Goal: Find specific page/section: Find specific page/section

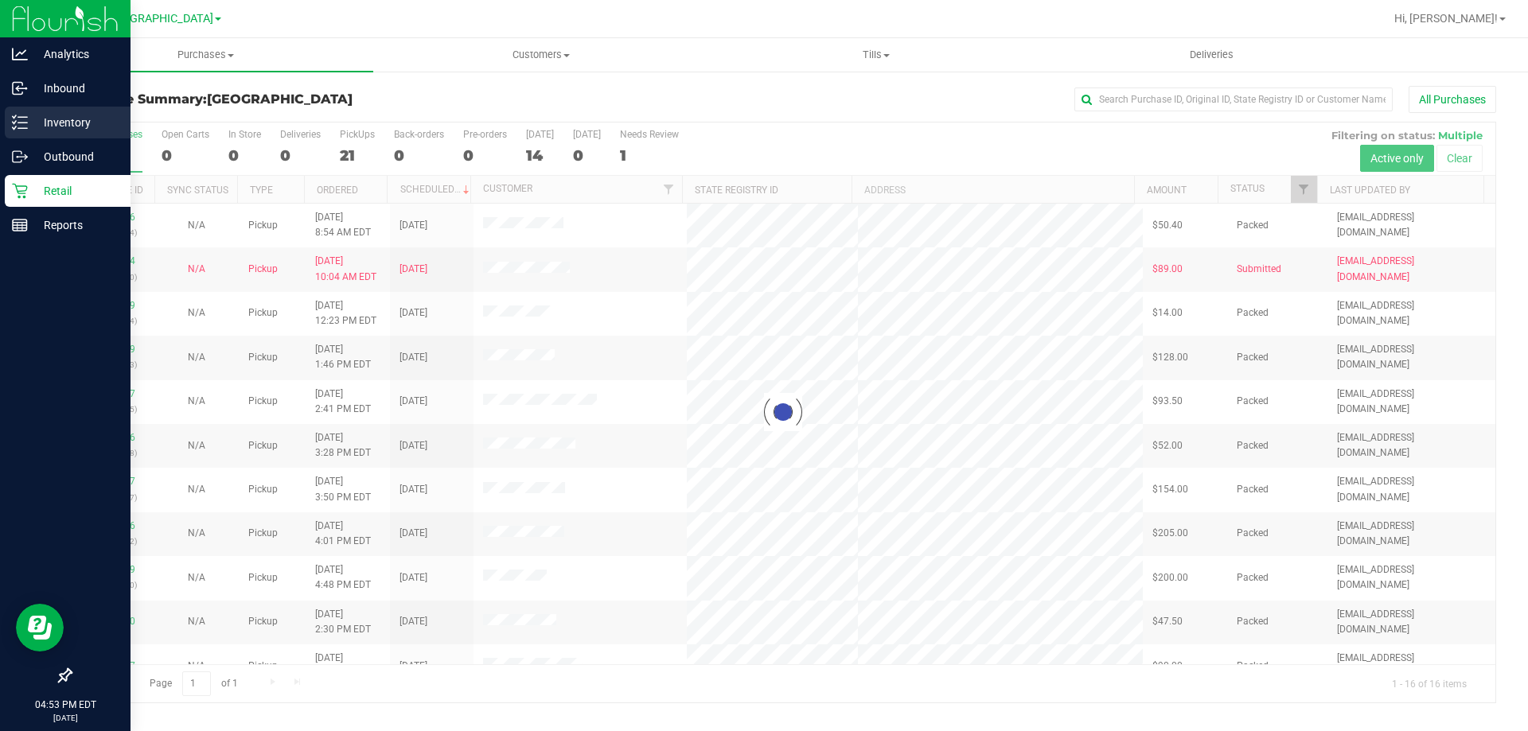
click at [12, 110] on div "Inventory" at bounding box center [68, 123] width 126 height 32
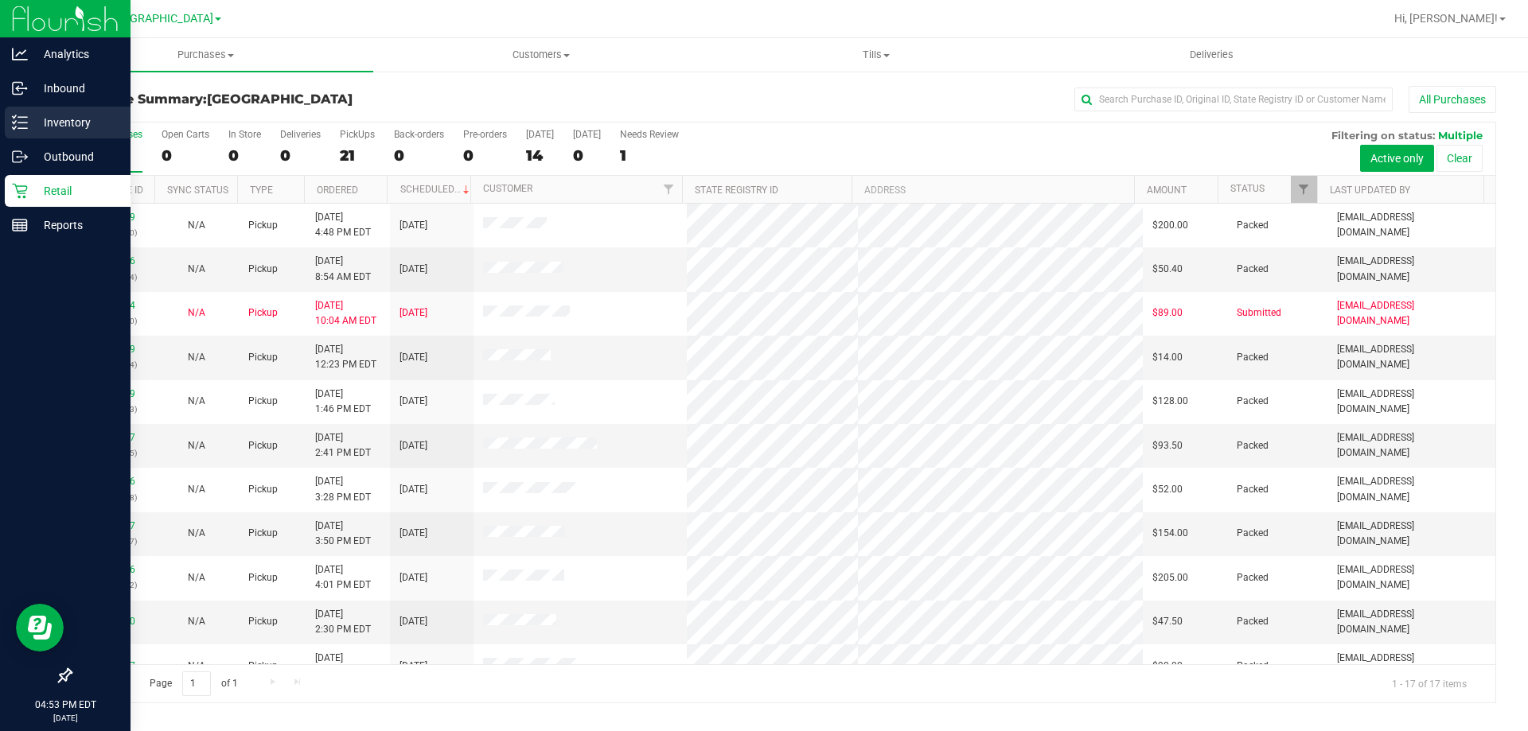
click at [0, 115] on link "Inventory" at bounding box center [65, 124] width 130 height 34
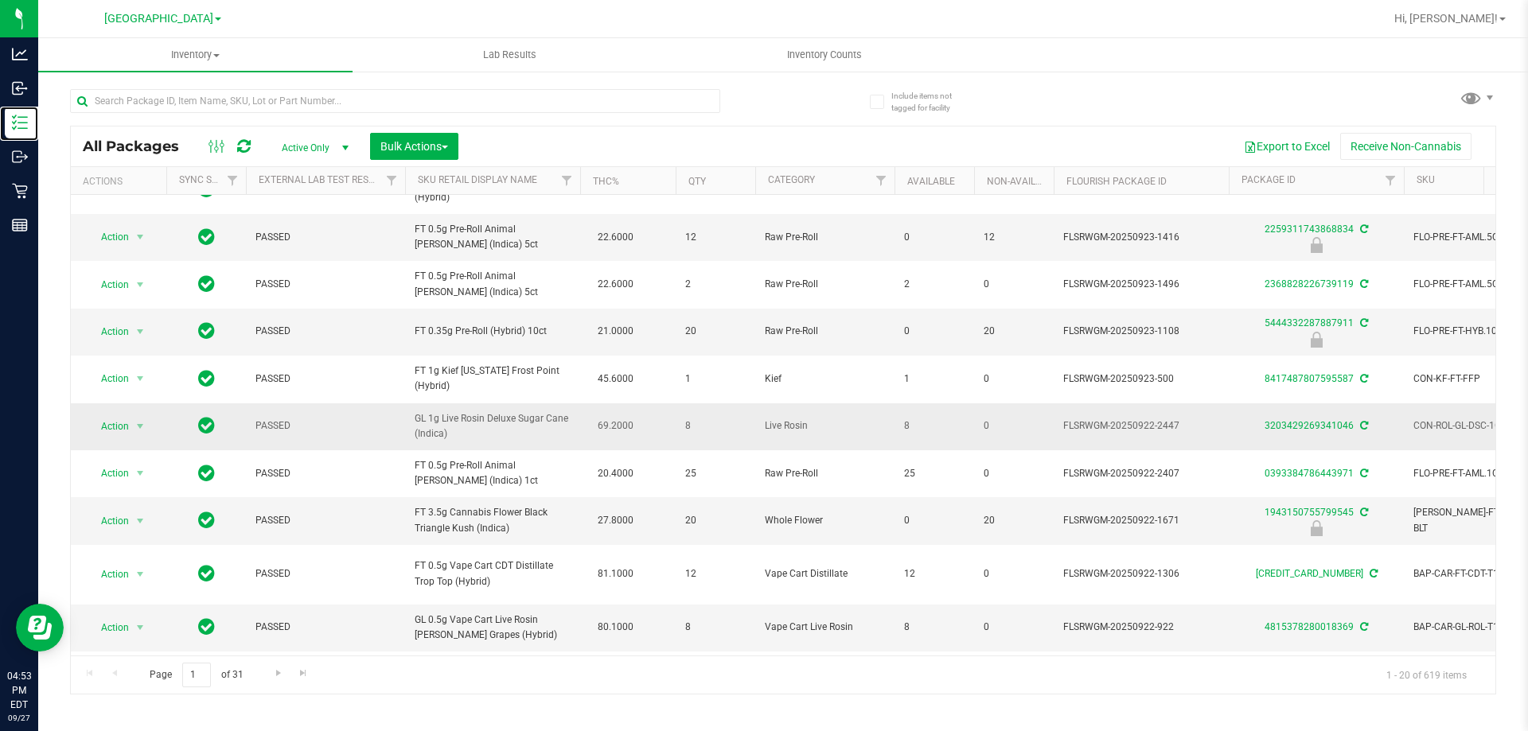
scroll to position [318, 0]
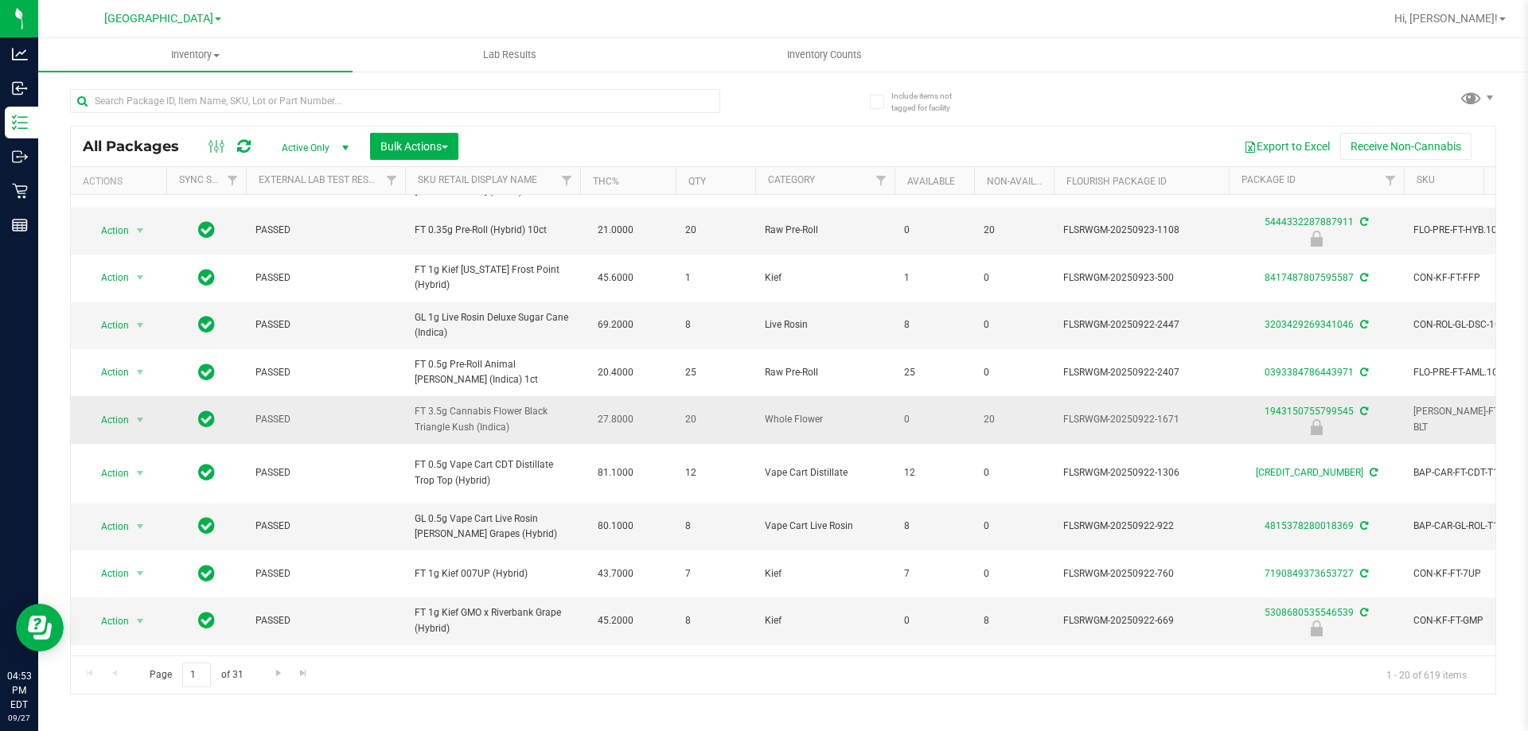
drag, startPoint x: 517, startPoint y: 411, endPoint x: 391, endPoint y: 412, distance: 126.5
click at [391, 412] on tr "Action Action Edit attributes Global inventory Locate package Package audit log…" at bounding box center [1541, 419] width 2940 height 47
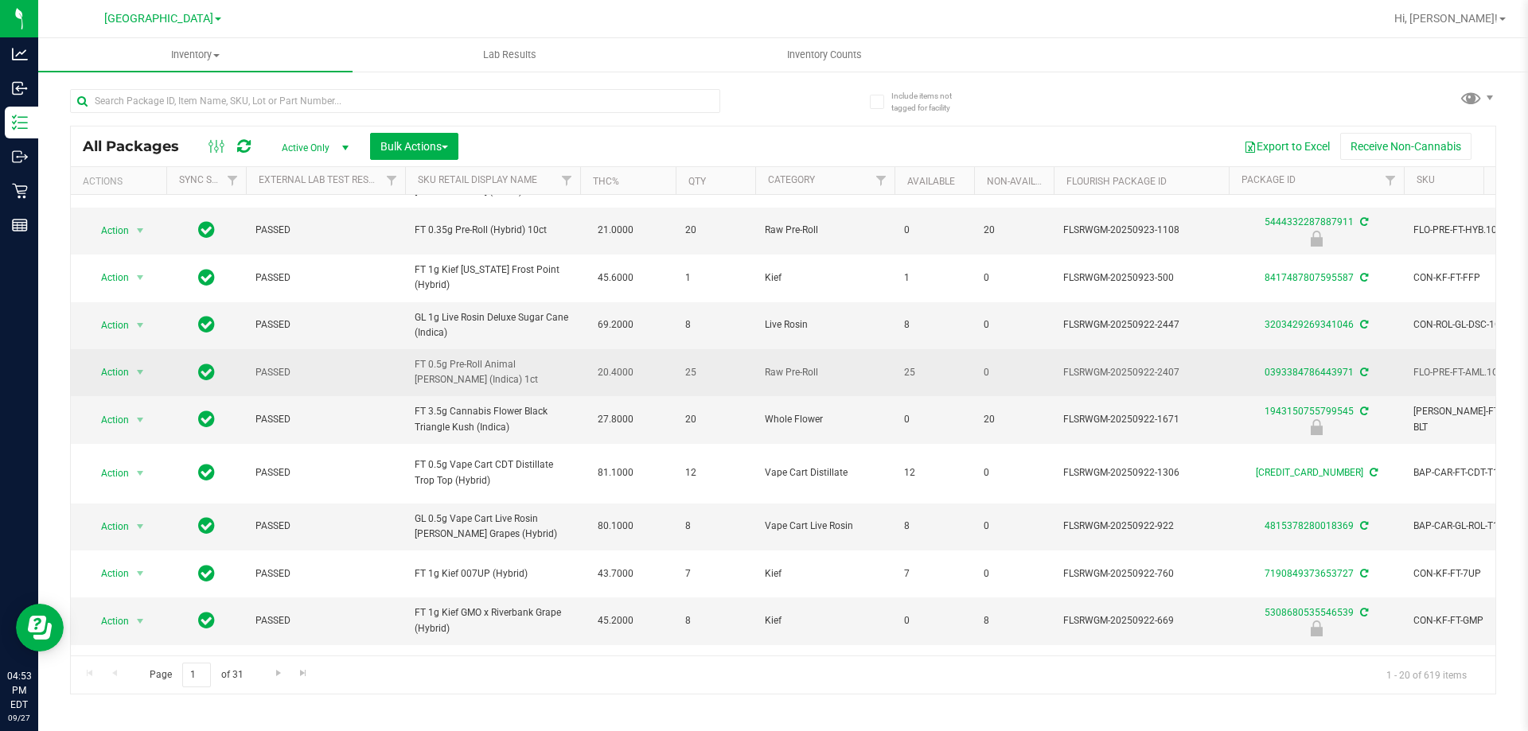
copy tr "FT 3.5g Cannabis Flowe"
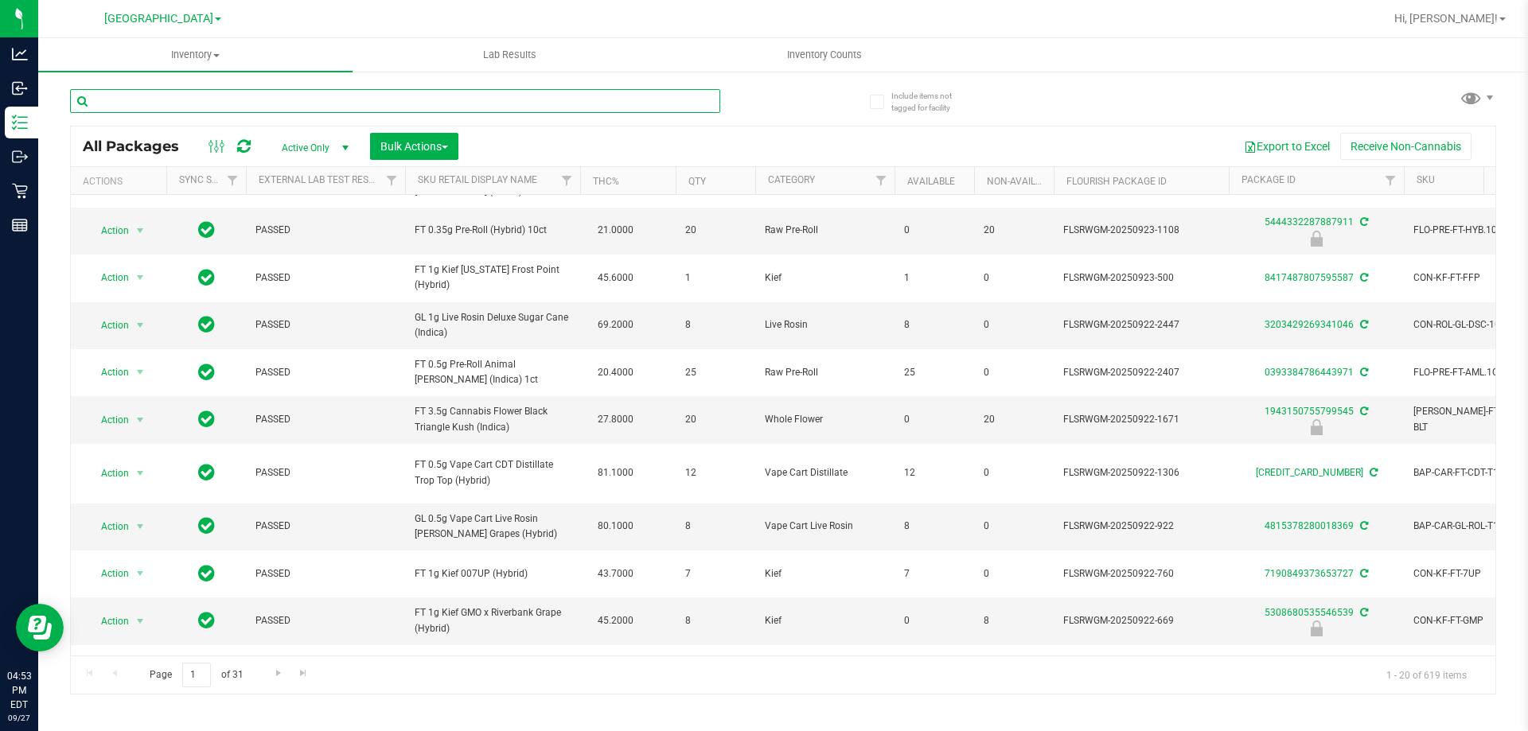
click at [338, 96] on input "text" at bounding box center [395, 101] width 650 height 24
paste input "FT 3.5g Cannabis Flowe"
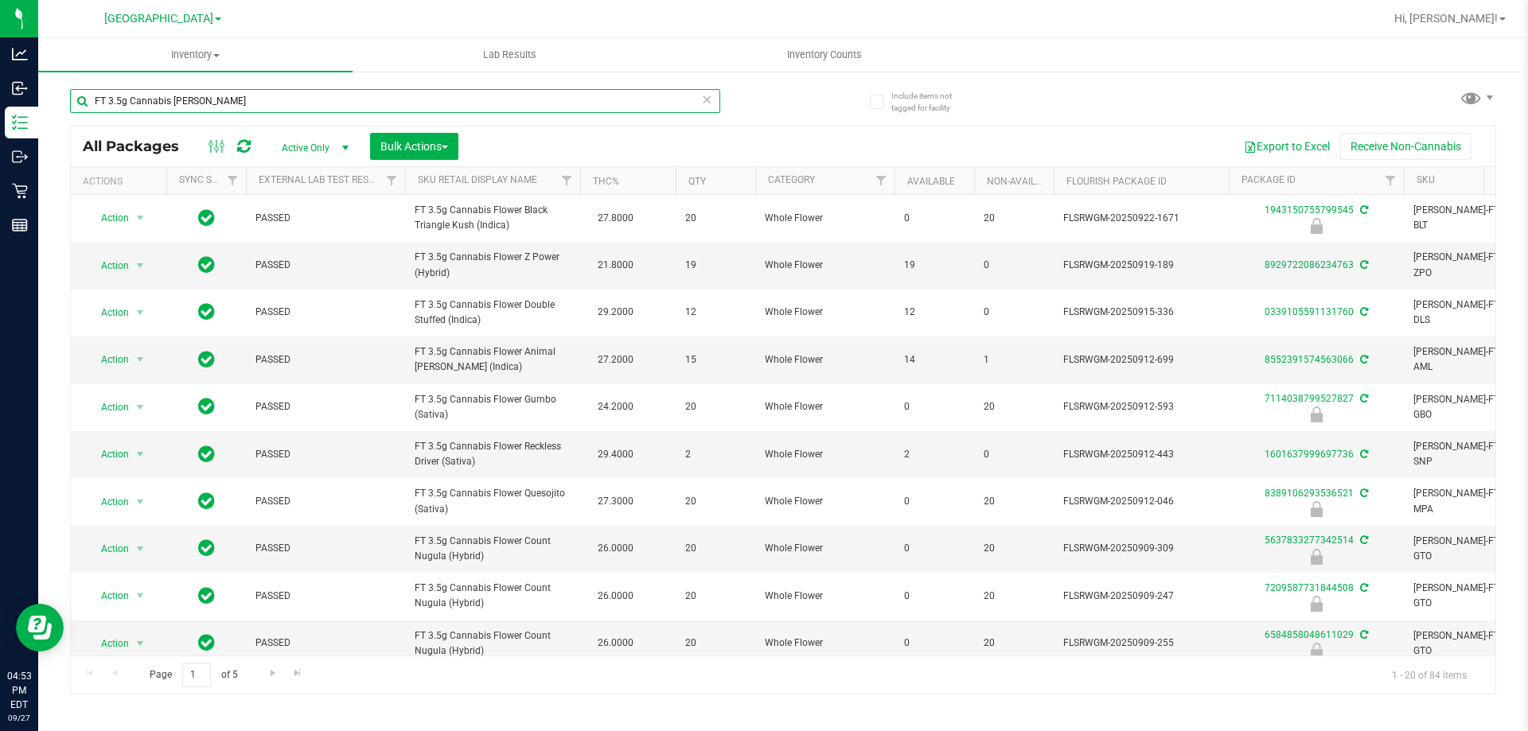
type input "FT 3.5g Cannabis Flowe"
click at [630, 180] on th "THC%" at bounding box center [627, 181] width 95 height 28
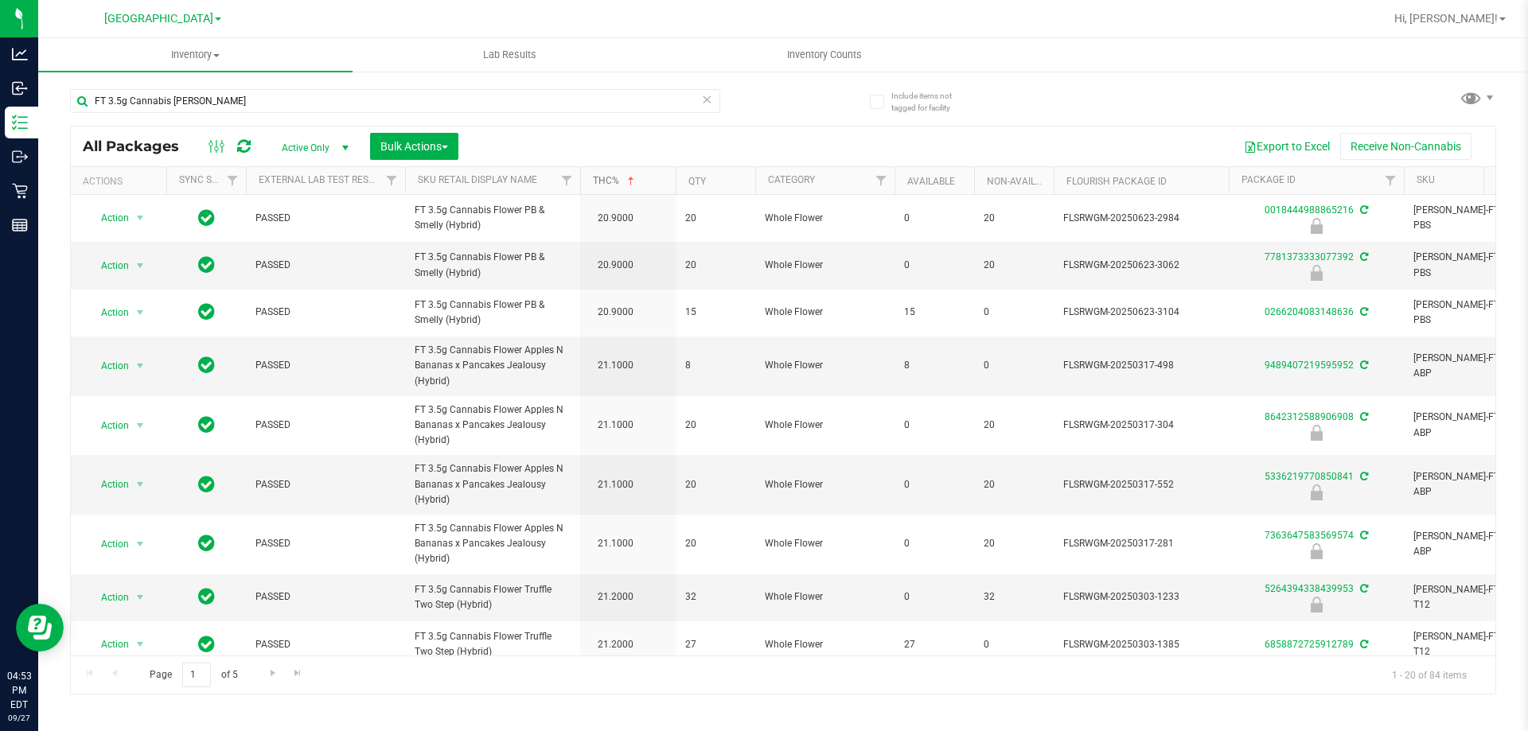
click at [625, 175] on span at bounding box center [631, 181] width 13 height 13
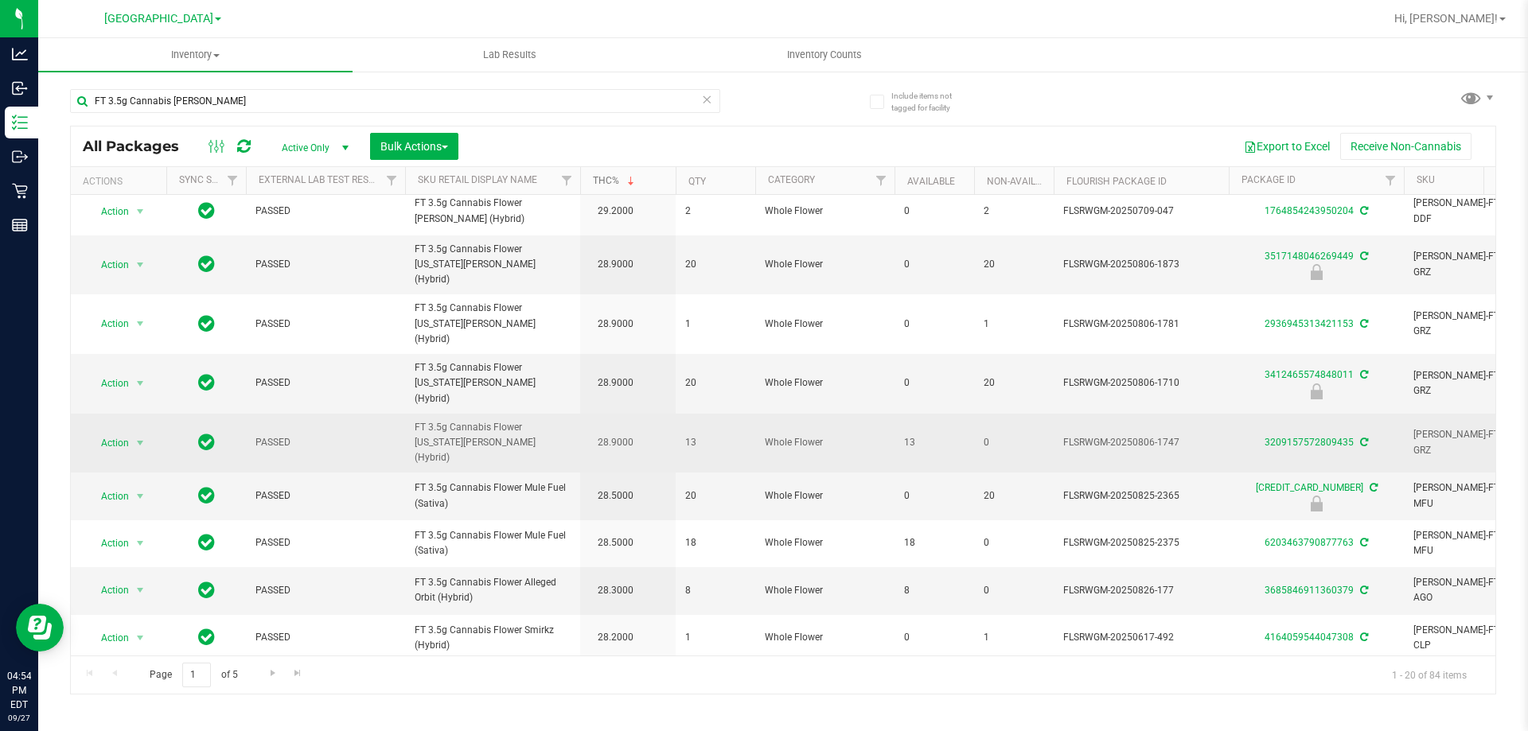
scroll to position [496, 0]
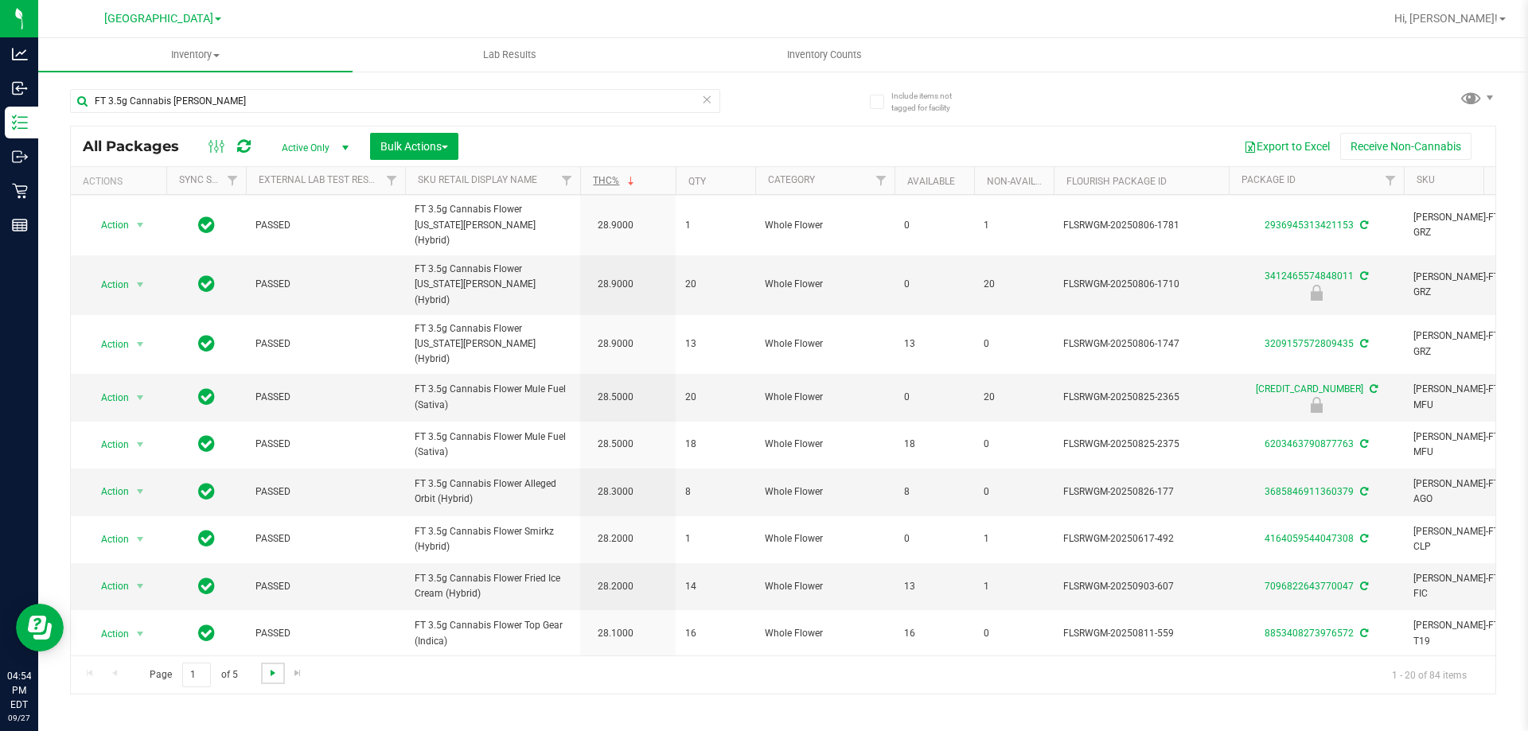
click at [271, 673] on span "Go to the next page" at bounding box center [273, 673] width 13 height 13
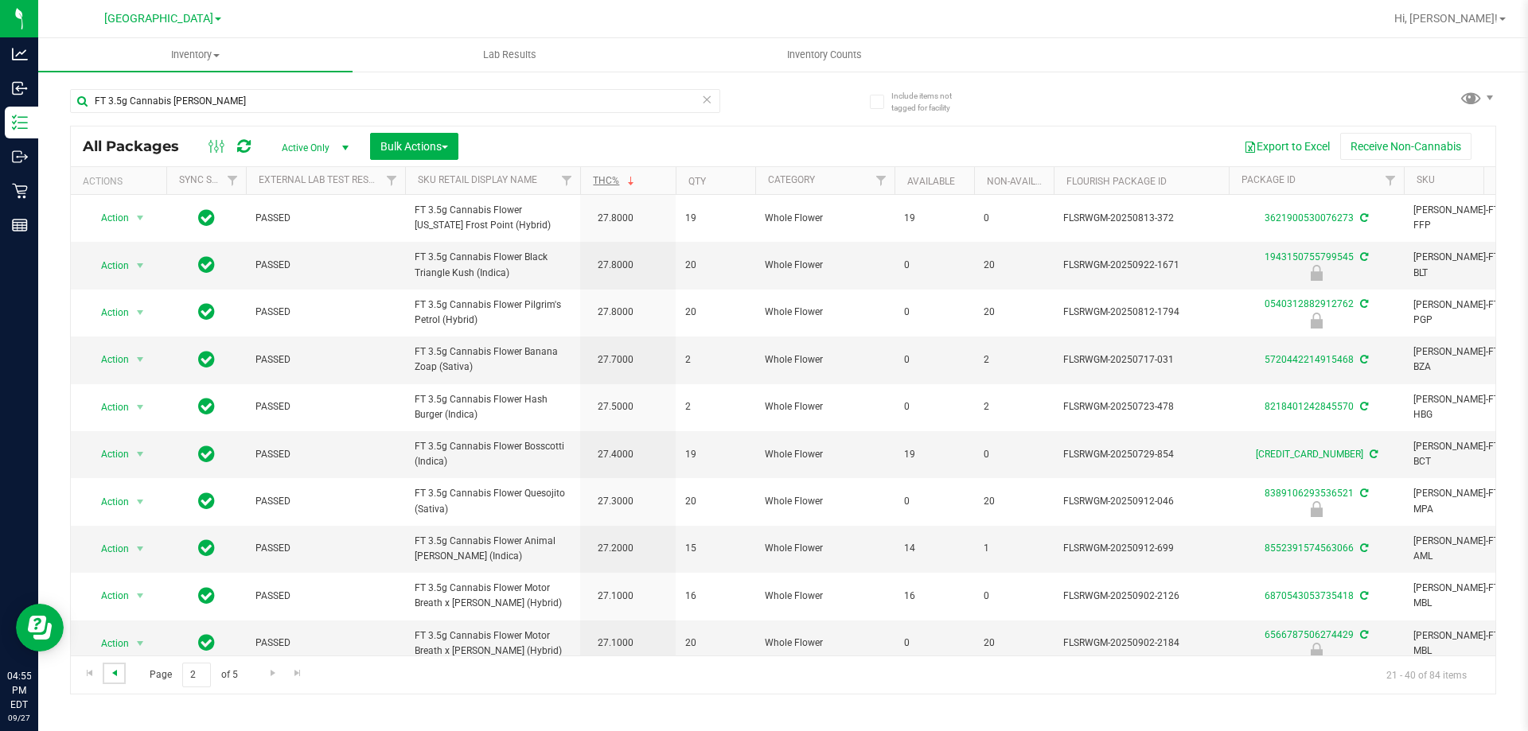
click at [119, 672] on span "Go to the previous page" at bounding box center [114, 673] width 13 height 13
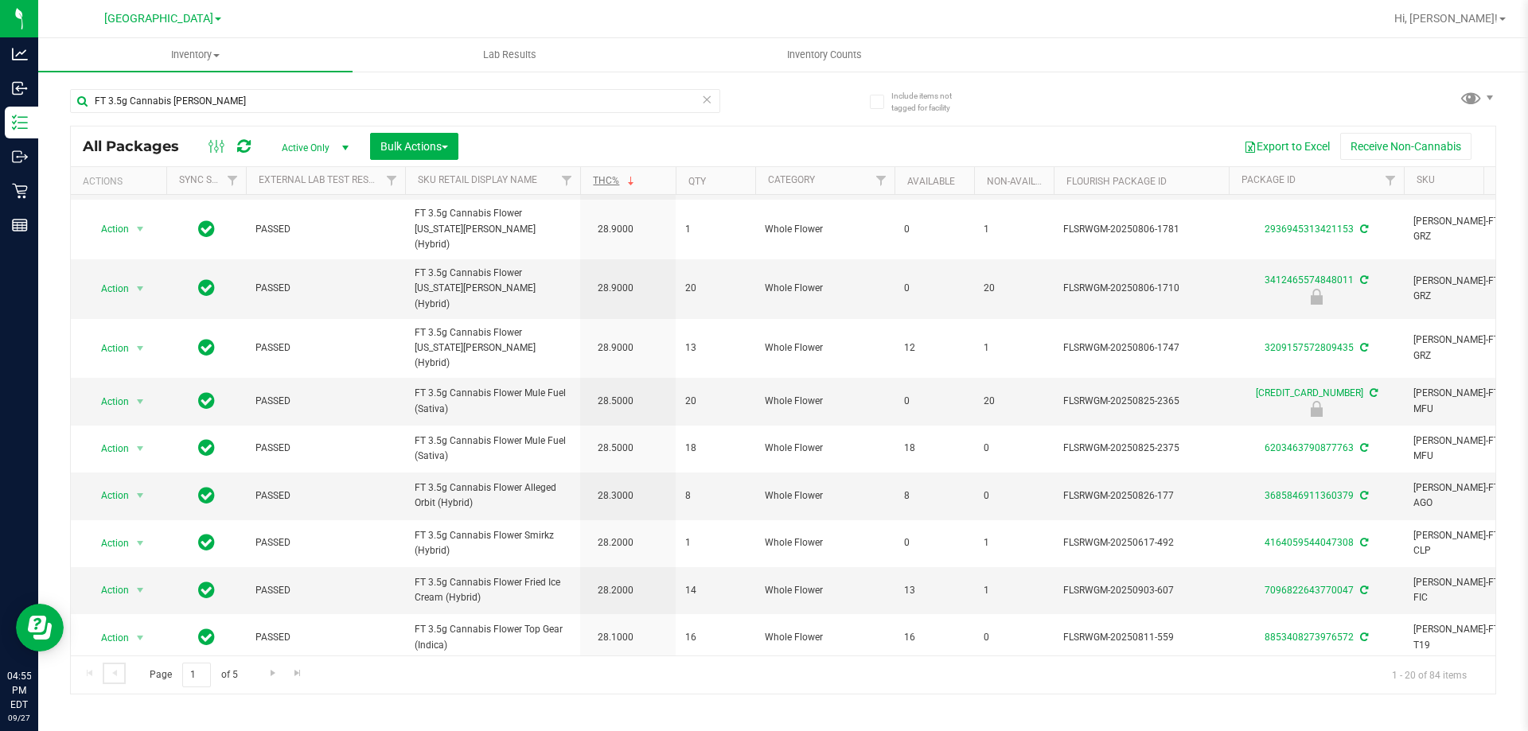
scroll to position [496, 0]
